Goal: Check status: Check status

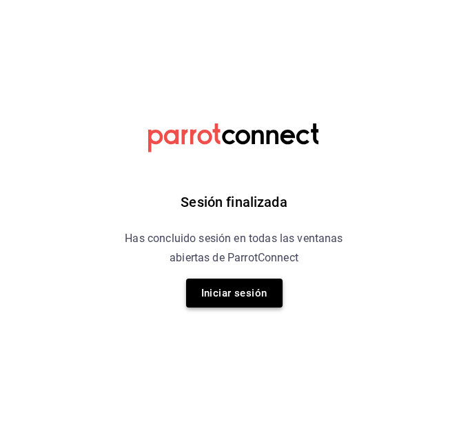
click at [212, 294] on button "Iniciar sesión" at bounding box center [234, 293] width 97 height 29
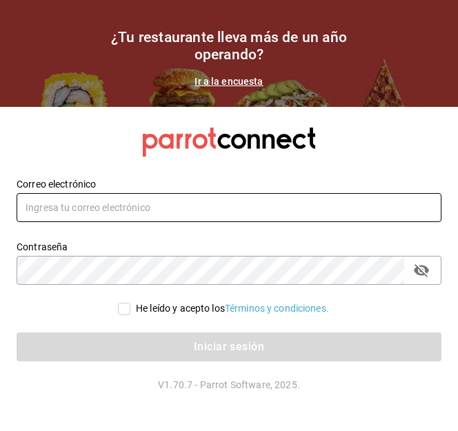
type input "[EMAIL_ADDRESS][DOMAIN_NAME]"
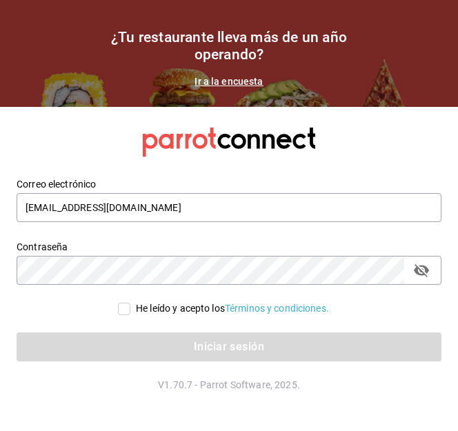
click at [130, 310] on span "He leído y acepto los Términos y condiciones." at bounding box center [229, 308] width 199 height 14
click at [128, 310] on input "He leído y acepto los Términos y condiciones." at bounding box center [124, 309] width 12 height 12
checkbox input "true"
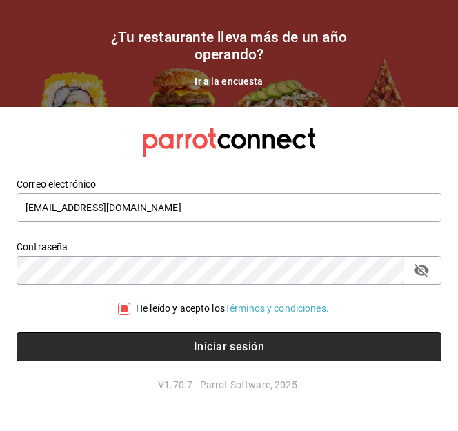
click at [151, 337] on button "Iniciar sesión" at bounding box center [229, 346] width 425 height 29
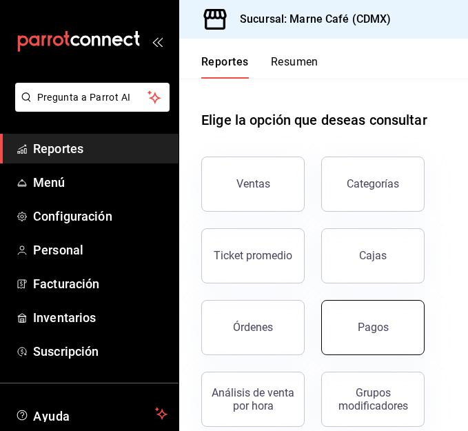
click at [341, 319] on button "Pagos" at bounding box center [372, 327] width 103 height 55
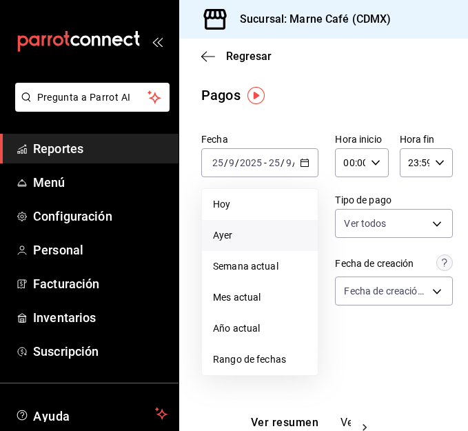
click at [244, 237] on span "Ayer" at bounding box center [260, 235] width 94 height 14
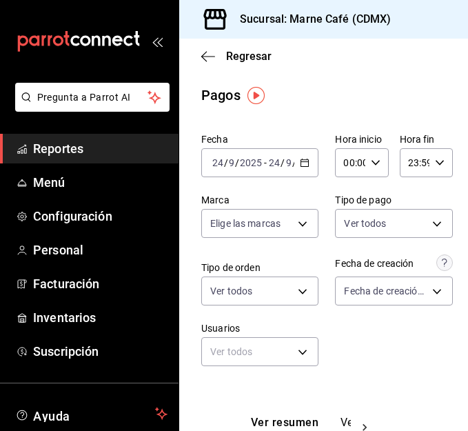
click at [82, 162] on link "Reportes" at bounding box center [89, 149] width 179 height 30
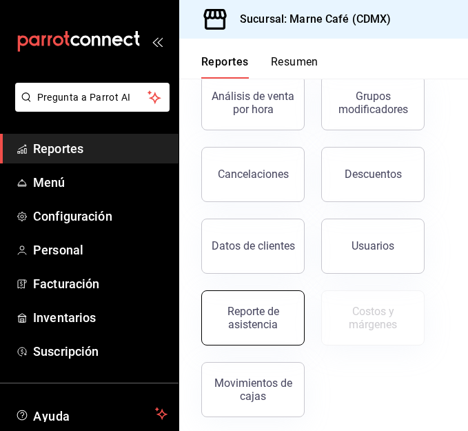
scroll to position [298, 0]
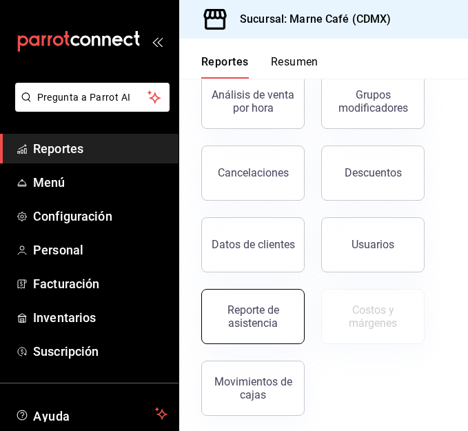
click at [274, 312] on div "Reporte de asistencia" at bounding box center [253, 316] width 86 height 26
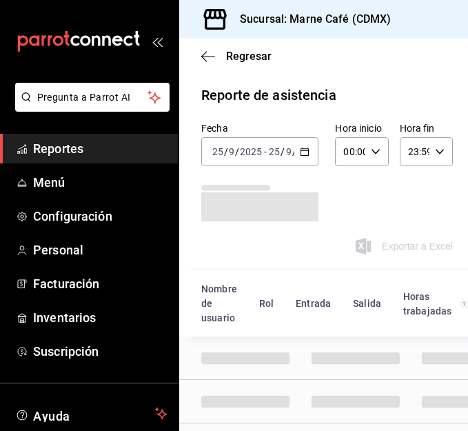
click at [301, 151] on \(Stroke\) "button" at bounding box center [305, 150] width 8 height 1
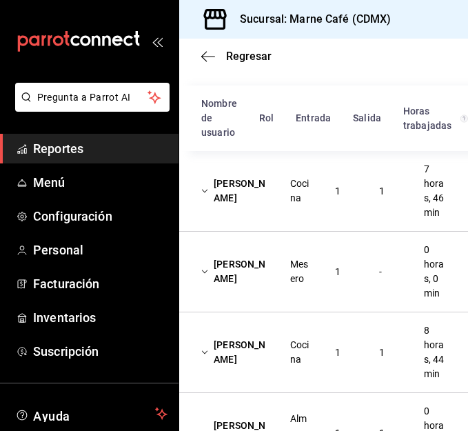
scroll to position [192, 0]
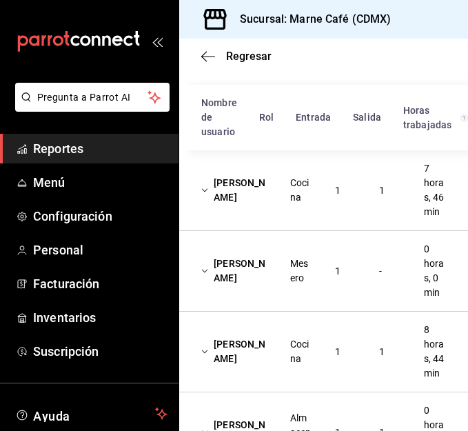
click at [271, 265] on div "Dan Neftali Hernandez Lopez" at bounding box center [234, 271] width 89 height 40
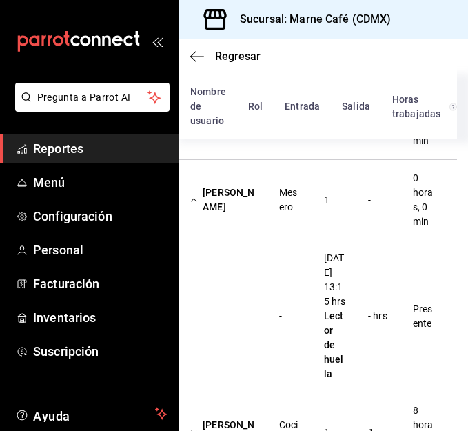
scroll to position [0, 17]
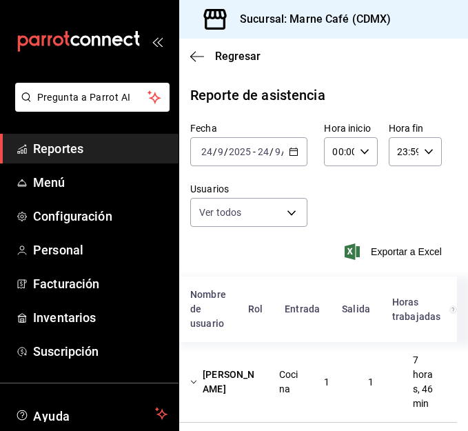
click at [289, 154] on icon "button" at bounding box center [294, 152] width 10 height 10
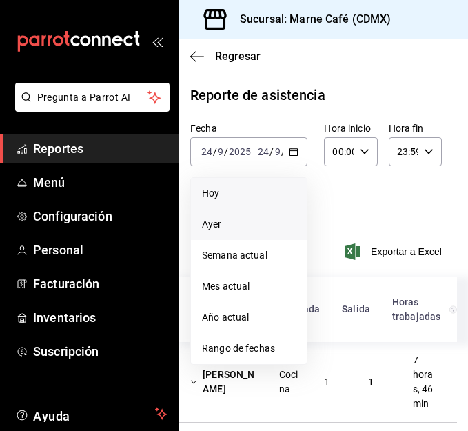
click at [254, 200] on span "Hoy" at bounding box center [249, 193] width 94 height 14
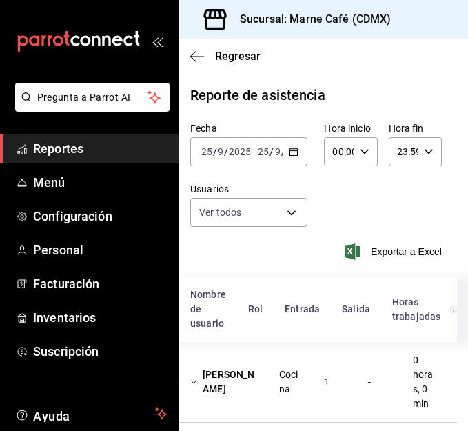
scroll to position [105, 17]
